Goal: Information Seeking & Learning: Learn about a topic

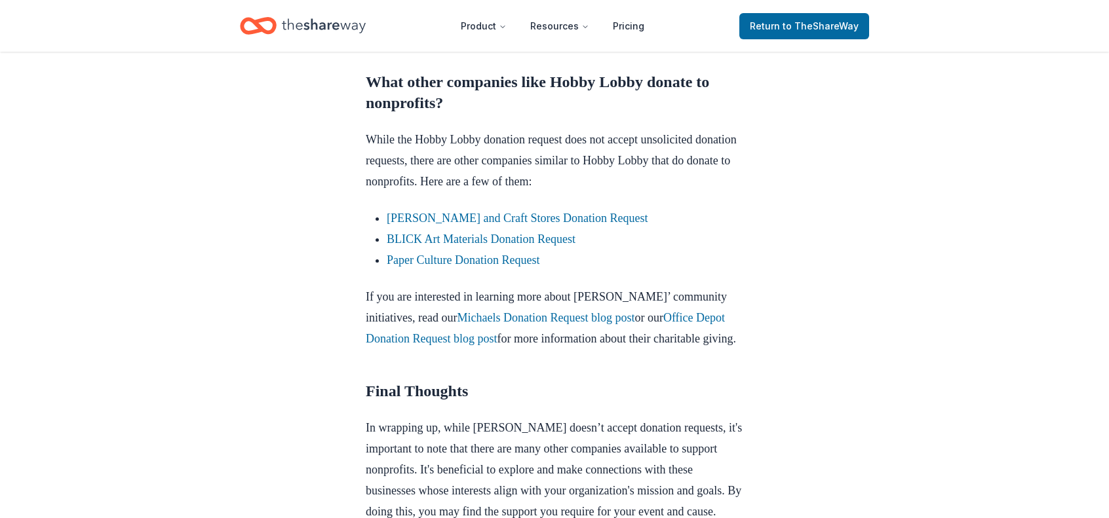
scroll to position [1382, 0]
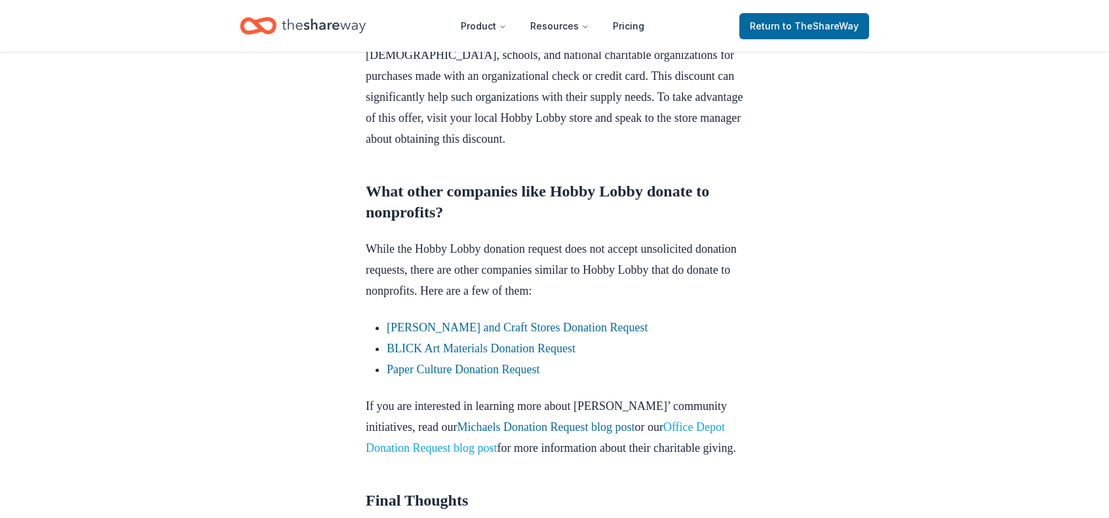
click at [440, 444] on link "Office Depot Donation Request blog post" at bounding box center [545, 438] width 359 height 34
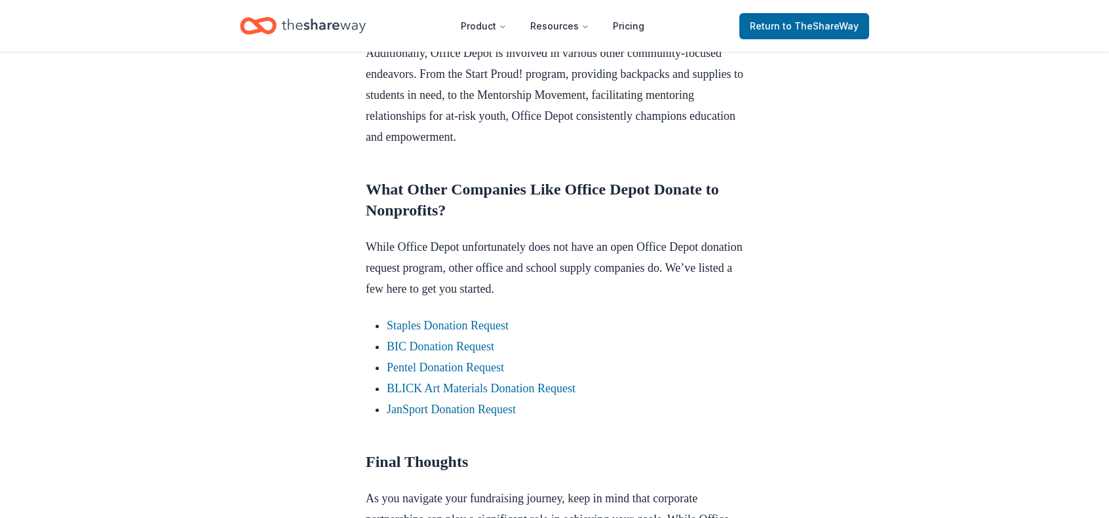
scroll to position [1114, 0]
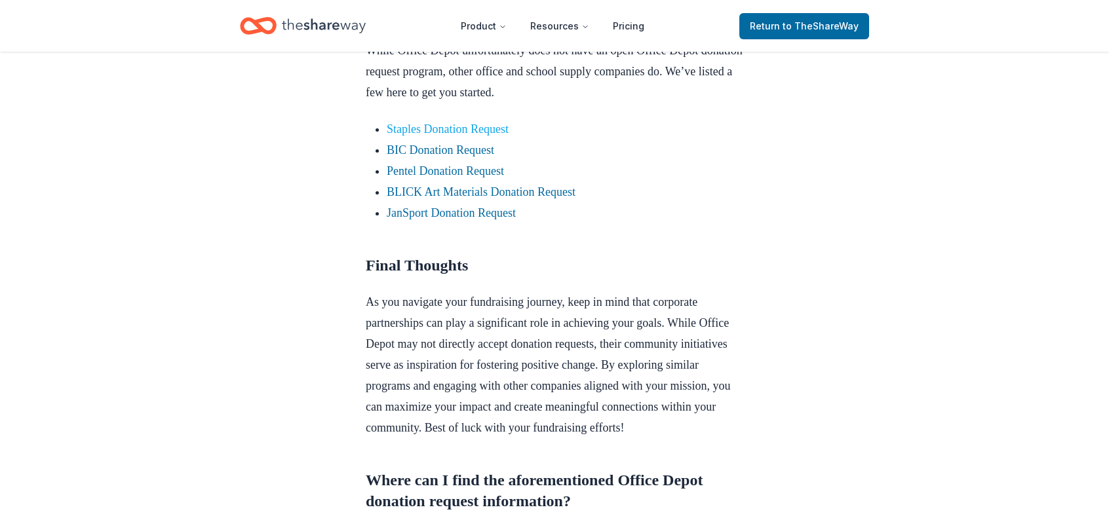
click at [490, 136] on link "Staples Donation Request" at bounding box center [448, 129] width 122 height 13
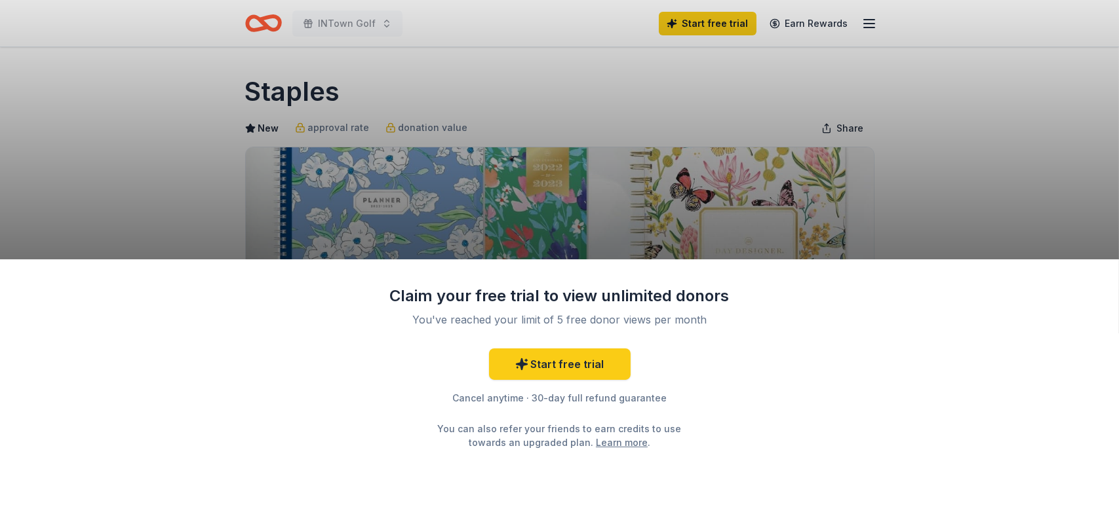
click at [912, 132] on div "Claim your free trial to view unlimited donors You've reached your limit of 5 f…" at bounding box center [559, 259] width 1119 height 518
drag, startPoint x: 775, startPoint y: 113, endPoint x: 912, endPoint y: 62, distance: 146.2
click at [777, 111] on div "Claim your free trial to view unlimited donors You've reached your limit of 5 f…" at bounding box center [559, 259] width 1119 height 518
